Goal: Task Accomplishment & Management: Complete application form

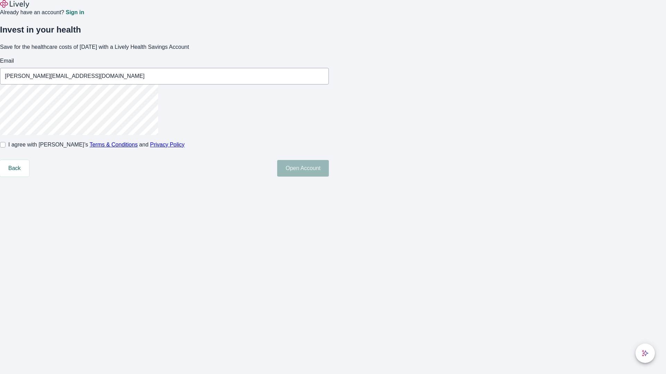
click at [6, 148] on input "I agree with Lively’s Terms & Conditions and Privacy Policy" at bounding box center [3, 145] width 6 height 6
checkbox input "true"
click at [329, 177] on button "Open Account" at bounding box center [303, 168] width 52 height 17
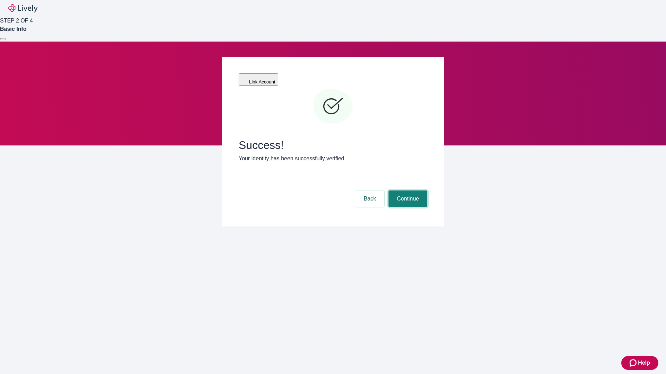
click at [407, 191] on button "Continue" at bounding box center [407, 199] width 39 height 17
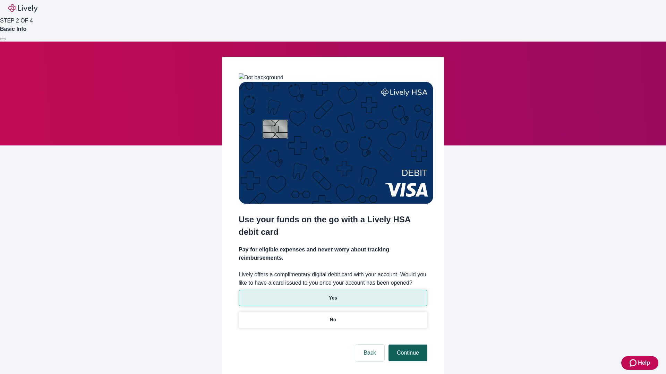
click at [332, 295] on p "Yes" at bounding box center [333, 298] width 8 height 7
click at [407, 345] on button "Continue" at bounding box center [407, 353] width 39 height 17
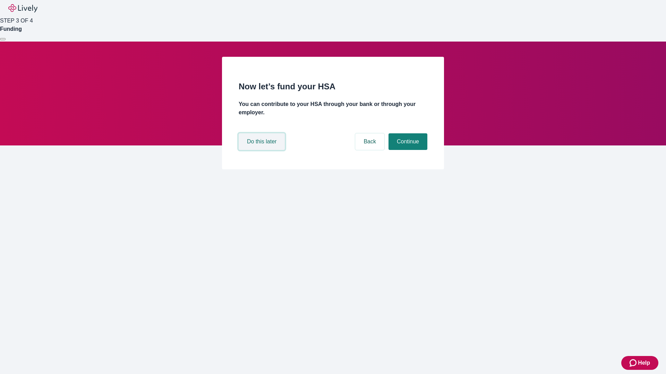
click at [262, 150] on button "Do this later" at bounding box center [261, 141] width 46 height 17
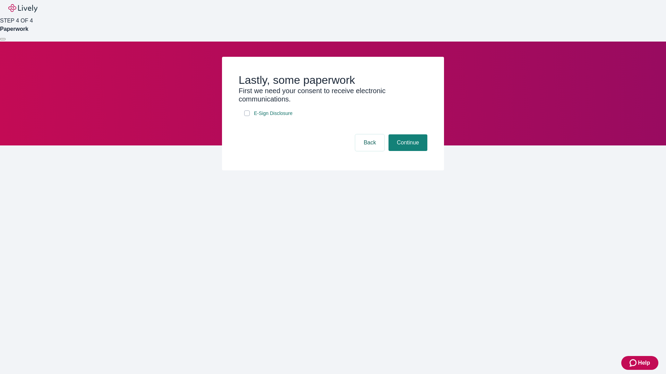
click at [247, 116] on input "E-Sign Disclosure" at bounding box center [247, 114] width 6 height 6
checkbox input "true"
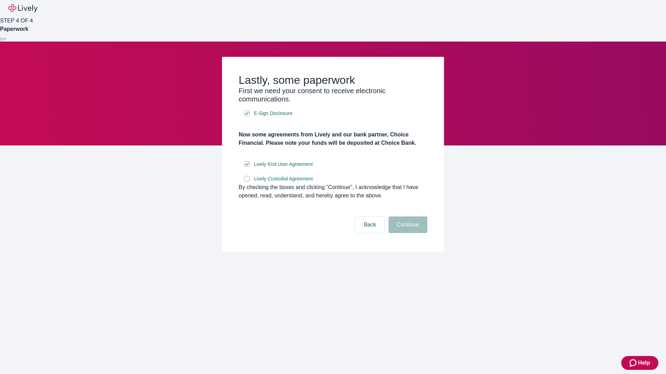
click at [247, 182] on input "Lively Custodial Agreement" at bounding box center [247, 179] width 6 height 6
checkbox input "true"
click at [407, 233] on button "Continue" at bounding box center [407, 225] width 39 height 17
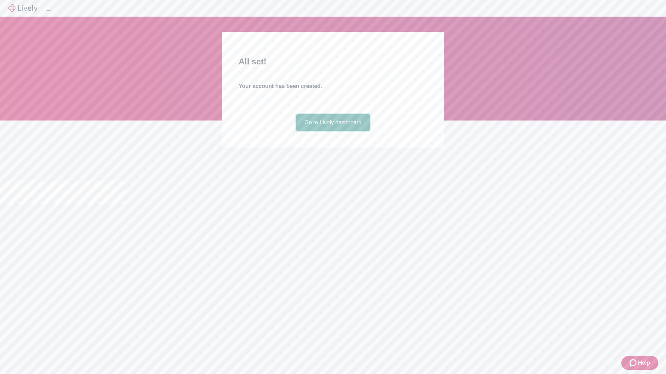
click at [332, 131] on link "Go to Lively dashboard" at bounding box center [333, 122] width 74 height 17
